Goal: Navigation & Orientation: Find specific page/section

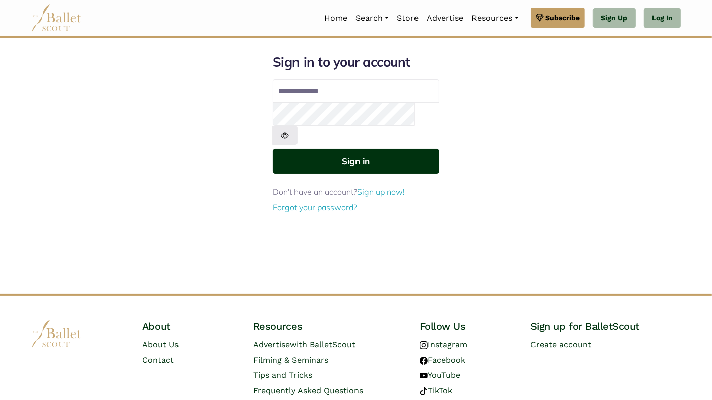
type input "**********"
click at [372, 149] on button "Sign in" at bounding box center [356, 161] width 166 height 25
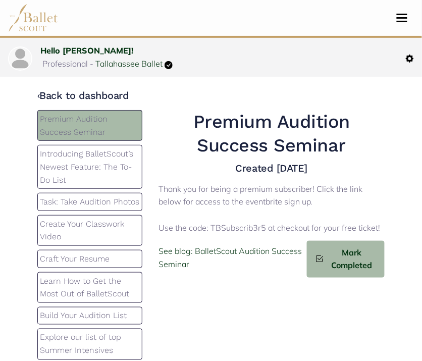
click at [100, 172] on p "Introducing BalletScout’s Newest Feature: The To-Do List" at bounding box center [90, 166] width 100 height 39
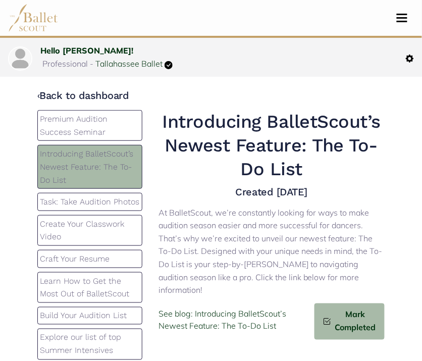
click at [98, 208] on p "Task: Take Audition Photos" at bounding box center [90, 201] width 100 height 13
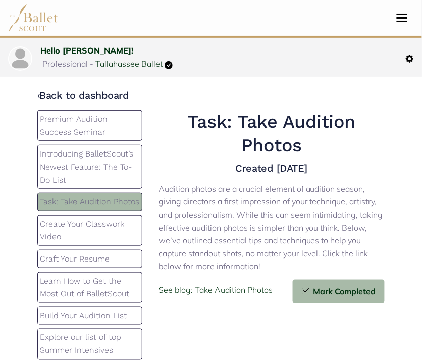
click at [100, 164] on p "Introducing BalletScout’s Newest Feature: The To-Do List" at bounding box center [90, 166] width 100 height 39
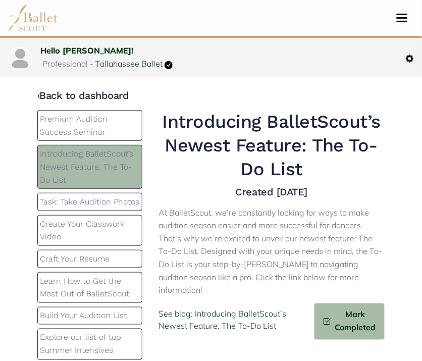
click at [96, 208] on p "Task: Take Audition Photos" at bounding box center [90, 201] width 100 height 13
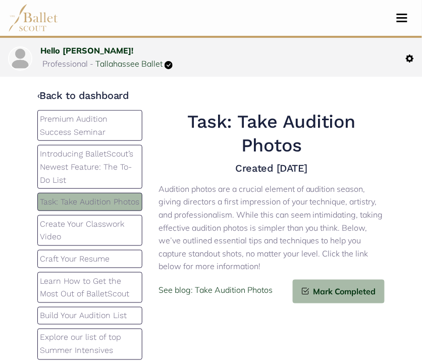
click at [96, 238] on p "Create Your Classwork Video" at bounding box center [90, 230] width 100 height 26
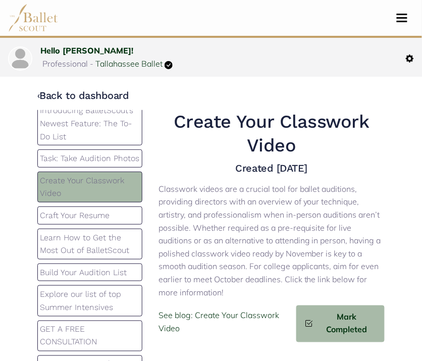
scroll to position [73, 0]
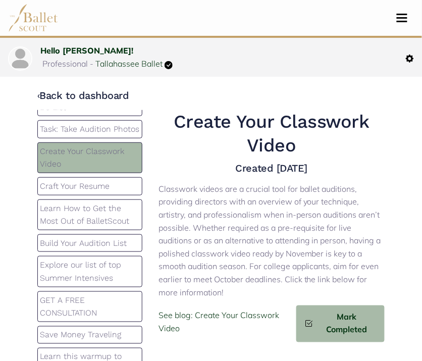
click at [99, 193] on p "Craft Your Resume" at bounding box center [90, 186] width 100 height 13
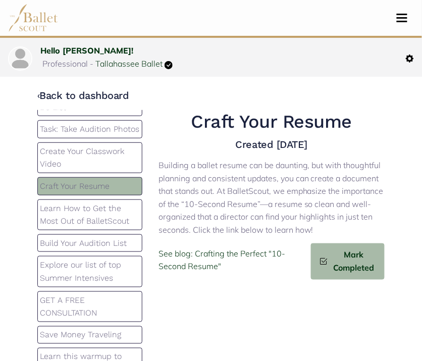
click at [100, 222] on p "Learn How to Get the Most Out of BalletScout" at bounding box center [90, 215] width 100 height 26
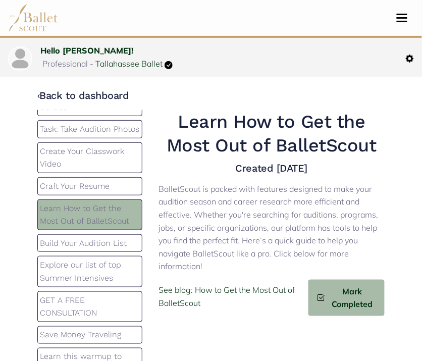
click at [99, 248] on p "Build Your Audition List" at bounding box center [90, 242] width 100 height 13
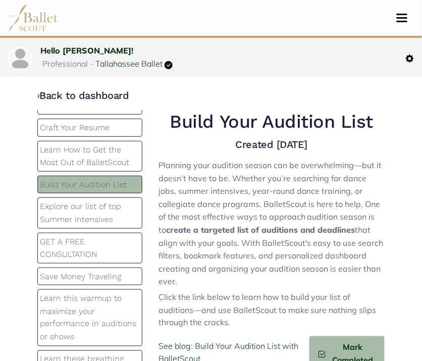
scroll to position [139, 0]
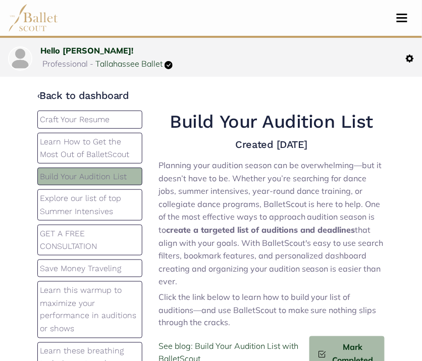
click at [100, 211] on p "Explore our list of top Summer Intensives" at bounding box center [90, 205] width 100 height 26
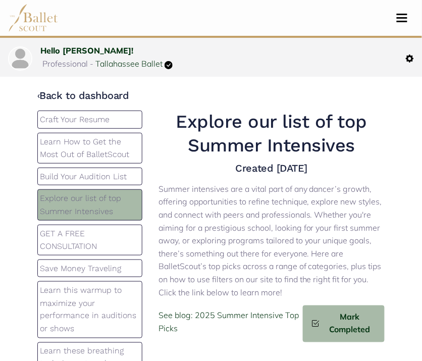
click at [91, 242] on p "GET A FREE CONSULTATION" at bounding box center [90, 240] width 100 height 26
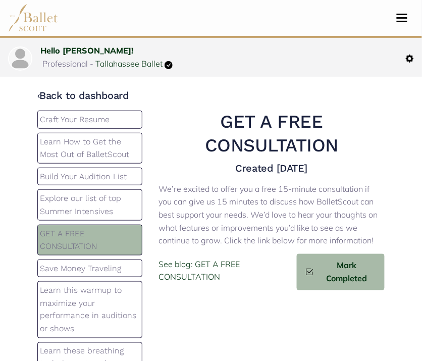
click at [96, 275] on p "Save Money Traveling" at bounding box center [90, 268] width 100 height 13
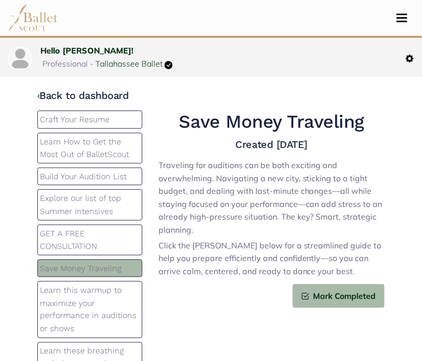
click at [98, 307] on p "Learn this warmup to maximize your performance in auditions or shows" at bounding box center [90, 308] width 100 height 51
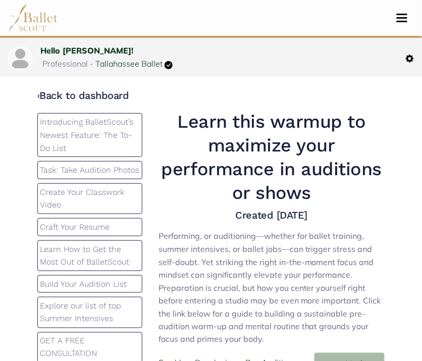
scroll to position [32, 0]
click at [101, 314] on p "Explore our list of top Summer Intensives" at bounding box center [90, 312] width 100 height 26
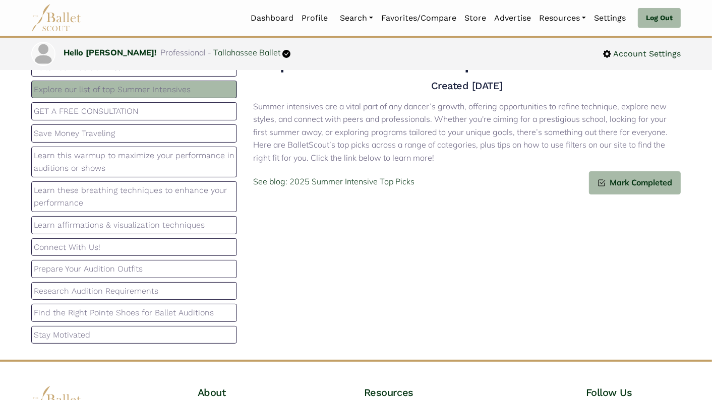
scroll to position [125, 0]
